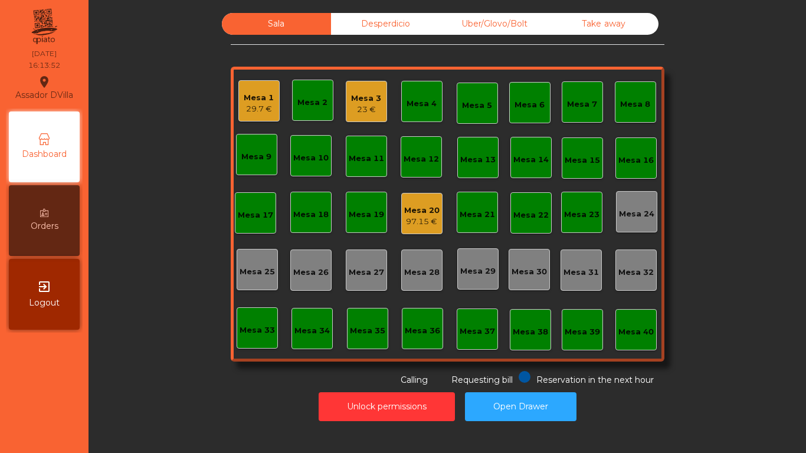
click at [421, 210] on div "Mesa 20" at bounding box center [421, 211] width 35 height 12
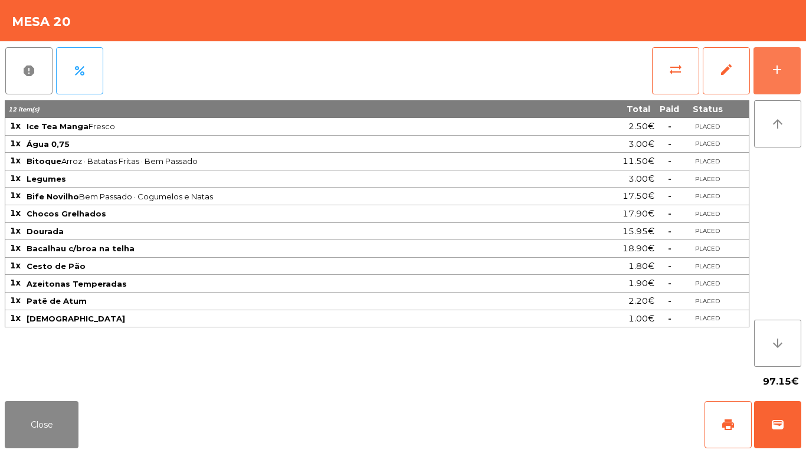
drag, startPoint x: 790, startPoint y: 86, endPoint x: 533, endPoint y: 44, distance: 260.7
click at [790, 86] on button "add" at bounding box center [777, 70] width 47 height 47
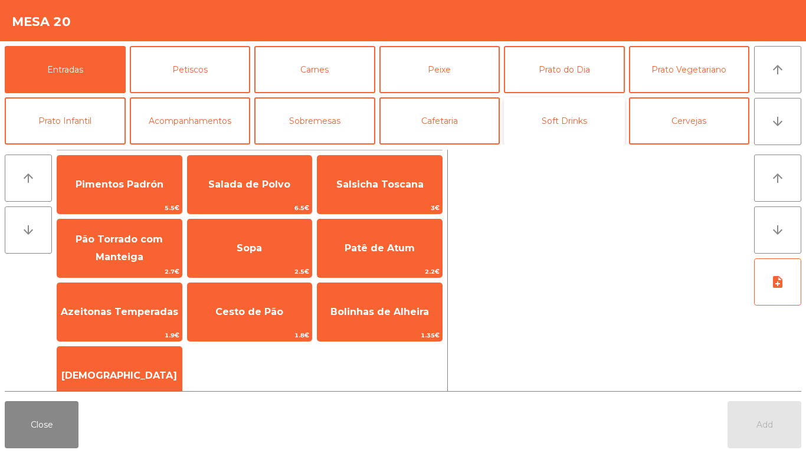
click at [531, 116] on button "Soft Drinks" at bounding box center [564, 120] width 121 height 47
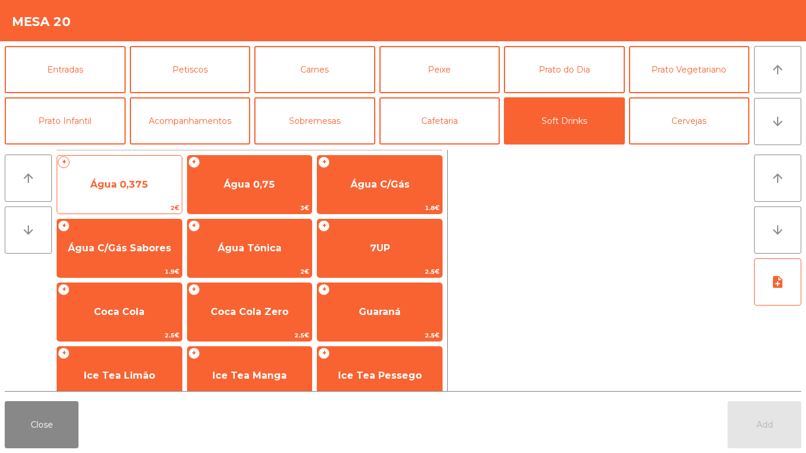
click at [169, 175] on span "Água 0,375" at bounding box center [119, 185] width 125 height 32
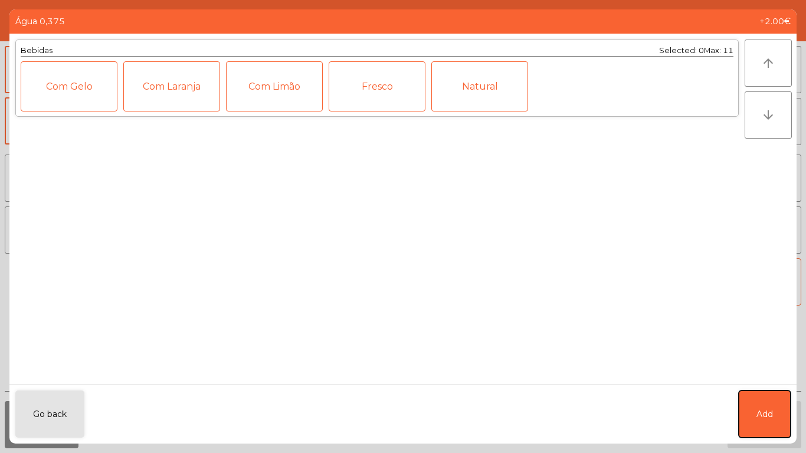
click at [771, 408] on span "Add" at bounding box center [765, 414] width 17 height 12
click at [771, 413] on button "Add" at bounding box center [765, 424] width 74 height 47
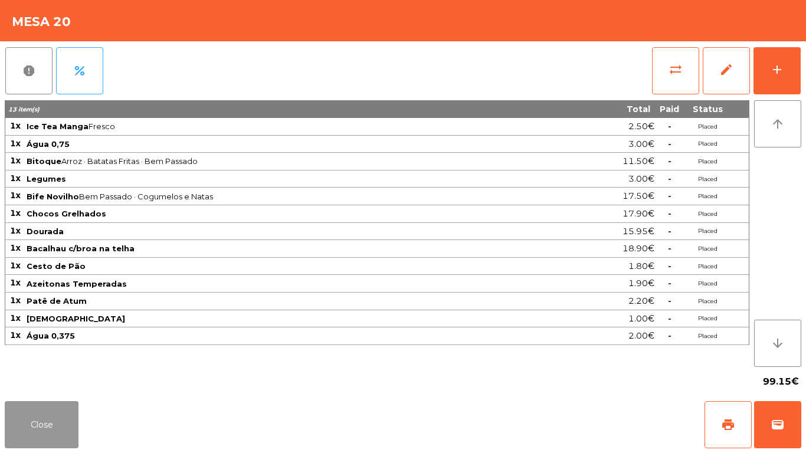
drag, startPoint x: 43, startPoint y: 418, endPoint x: 91, endPoint y: 374, distance: 65.5
click at [44, 418] on button "Close" at bounding box center [42, 424] width 74 height 47
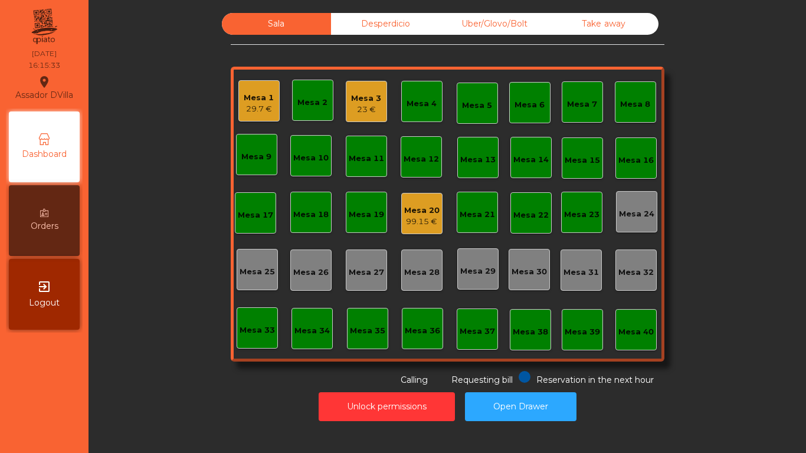
click at [266, 106] on div "29.7 €" at bounding box center [259, 109] width 30 height 12
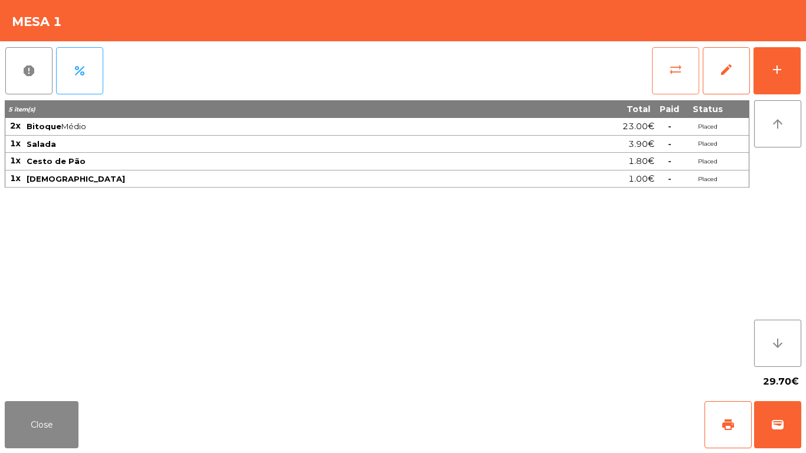
click at [688, 78] on button "sync_alt" at bounding box center [675, 70] width 47 height 47
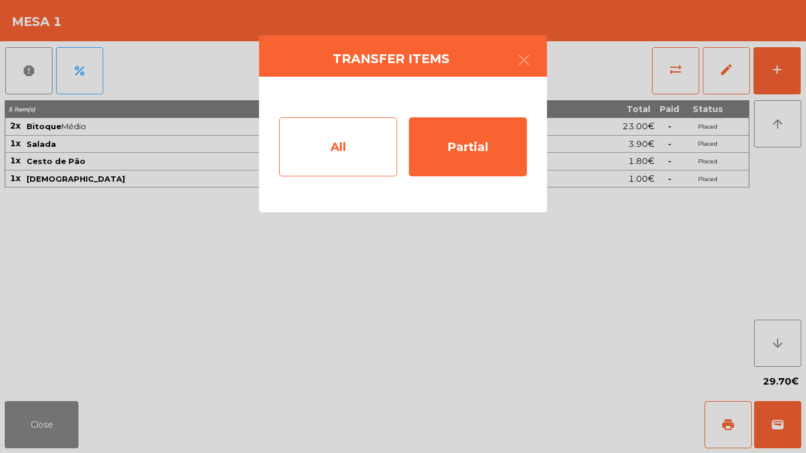
click at [387, 134] on div "All" at bounding box center [338, 146] width 118 height 59
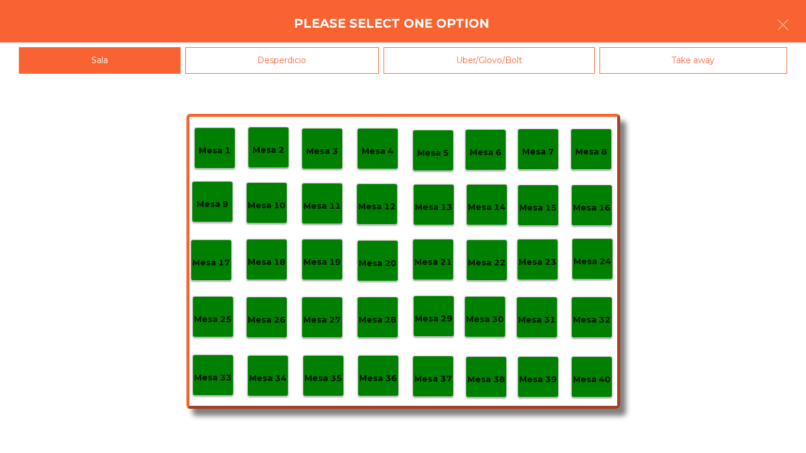
click at [585, 391] on div "Mesa 40" at bounding box center [591, 376] width 41 height 41
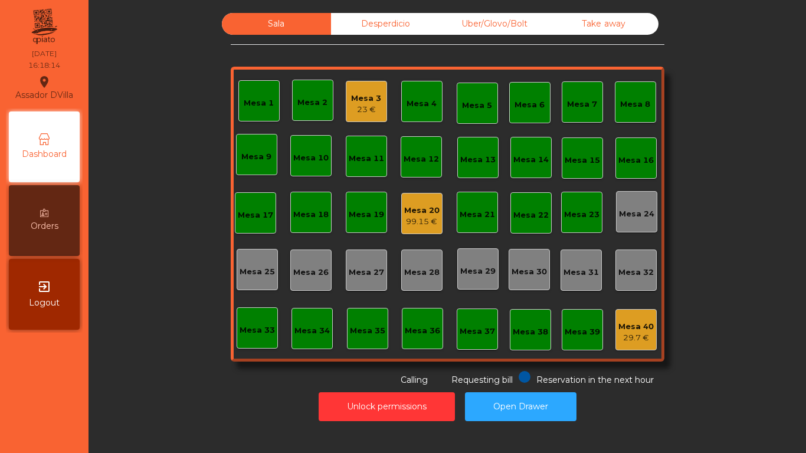
click at [375, 107] on div "23 €" at bounding box center [366, 110] width 30 height 12
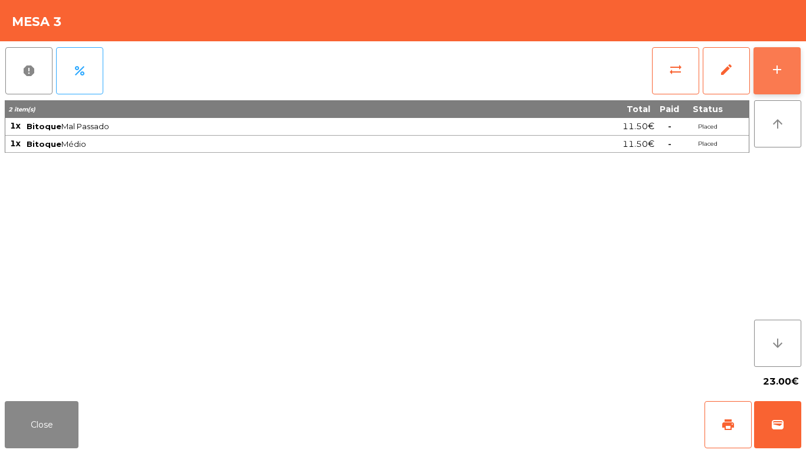
click at [780, 68] on div "add" at bounding box center [777, 70] width 14 height 14
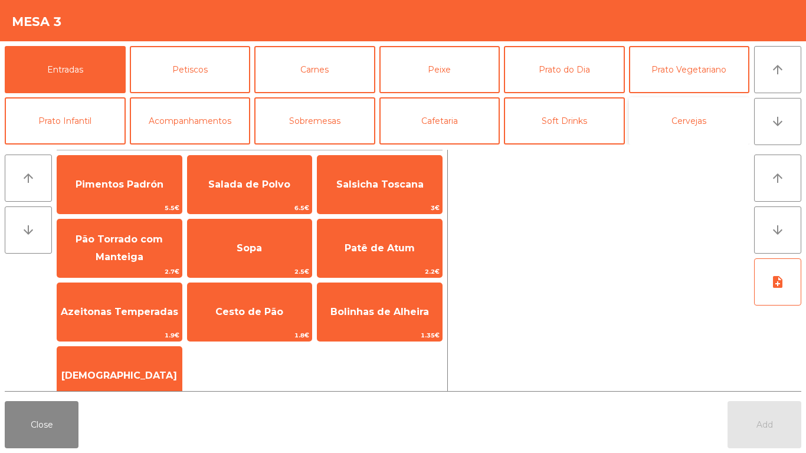
click at [660, 127] on button "Cervejas" at bounding box center [689, 120] width 121 height 47
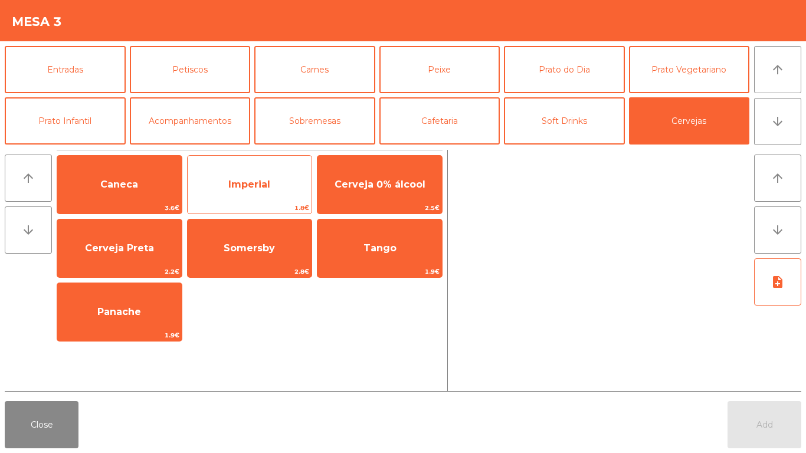
click at [266, 170] on span "Imperial" at bounding box center [250, 185] width 125 height 32
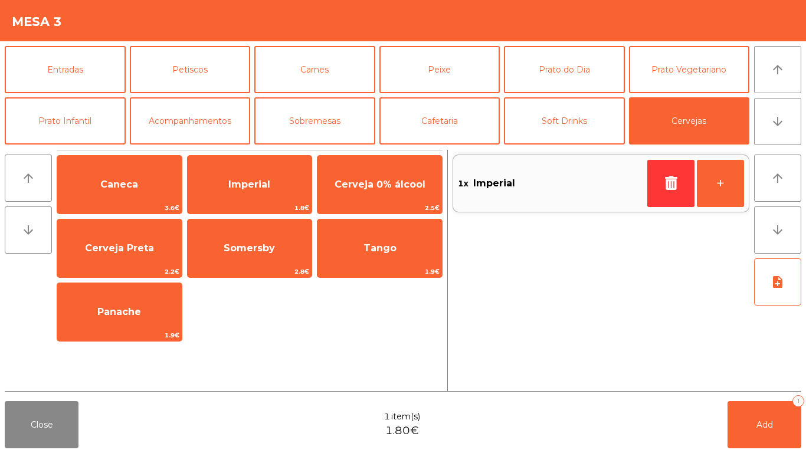
drag, startPoint x: 266, startPoint y: 170, endPoint x: 535, endPoint y: 332, distance: 313.9
click at [269, 174] on span "Imperial" at bounding box center [250, 185] width 125 height 32
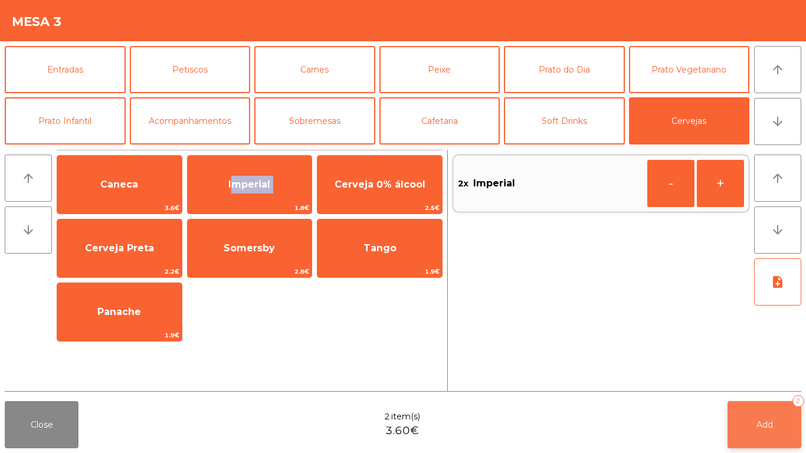
click at [770, 408] on button "Add 2" at bounding box center [765, 424] width 74 height 47
